Goal: Navigation & Orientation: Go to known website

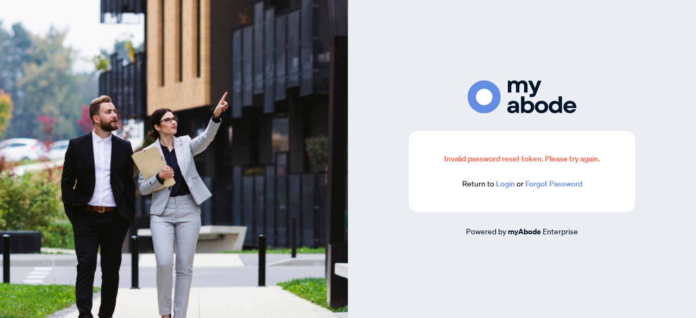
click at [506, 189] on link "Login" at bounding box center [505, 184] width 19 height 10
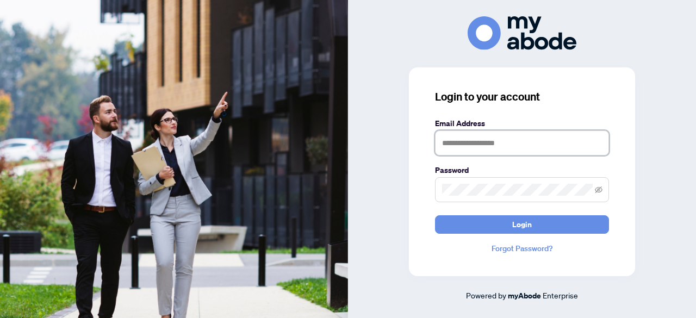
type input "**********"
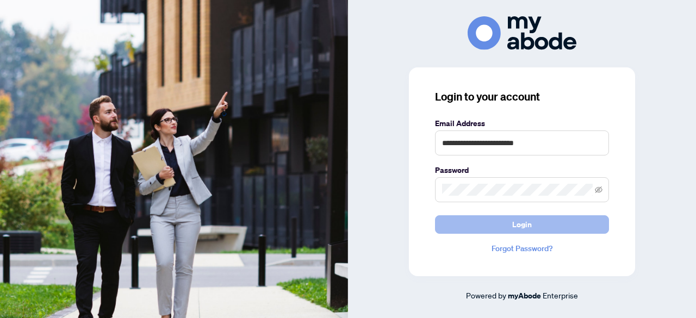
click at [502, 221] on button "Login" at bounding box center [522, 224] width 174 height 18
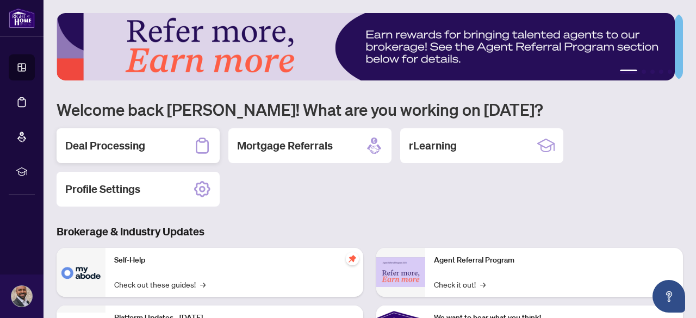
click at [105, 143] on h2 "Deal Processing" at bounding box center [105, 145] width 80 height 15
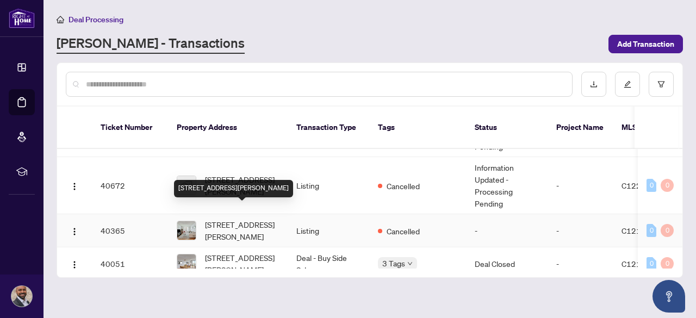
scroll to position [326, 0]
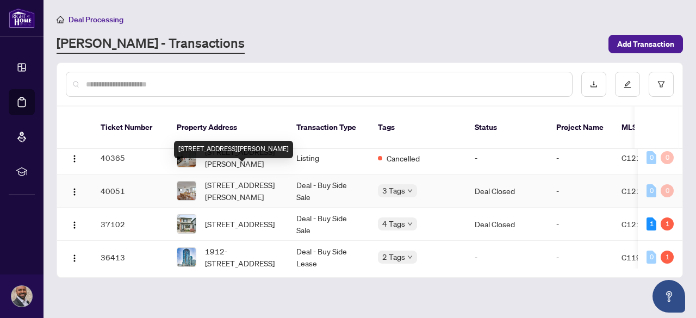
click at [241, 179] on span "804-298 Jarvis St, Toronto, Ontario M5B 2M4, Canada" at bounding box center [242, 191] width 74 height 24
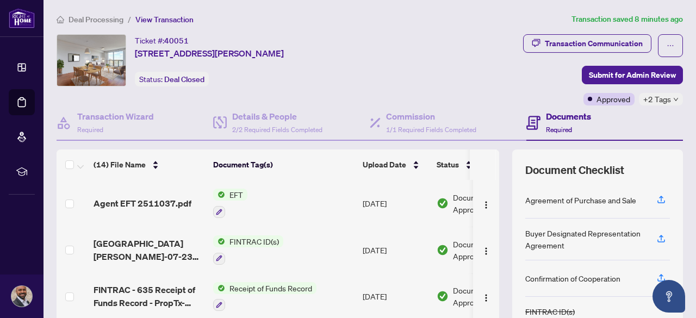
click at [245, 194] on span "EFT" at bounding box center [236, 195] width 22 height 12
click at [162, 203] on span "Agent EFT 2511037.pdf" at bounding box center [142, 203] width 98 height 13
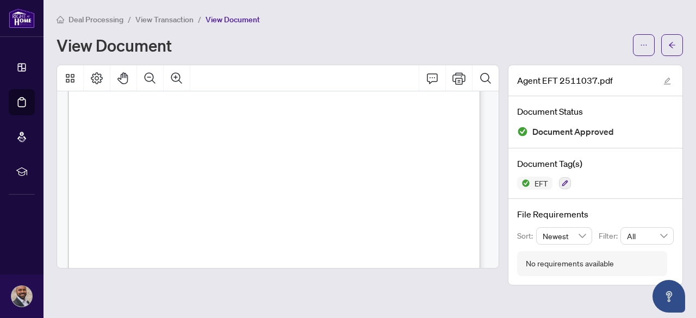
scroll to position [168, 0]
click at [98, 20] on span "Deal Processing" at bounding box center [95, 20] width 55 height 10
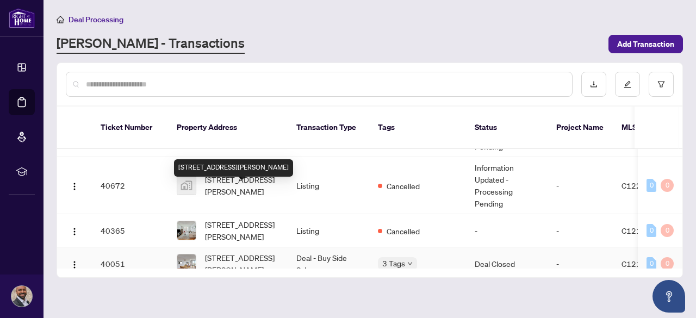
scroll to position [326, 0]
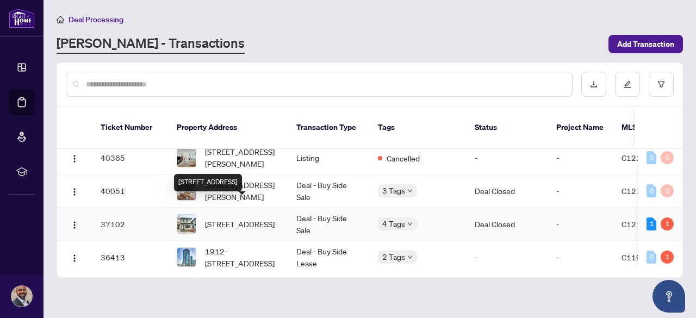
click at [220, 218] on span "142 Atlas Ave, Toronto, Ontario M6C 3P5, Canada" at bounding box center [240, 224] width 70 height 12
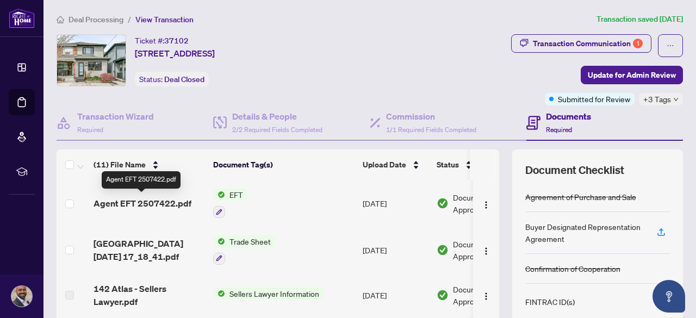
click at [112, 202] on span "Agent EFT 2507422.pdf" at bounding box center [142, 203] width 98 height 13
